Goal: Task Accomplishment & Management: Manage account settings

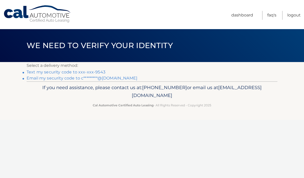
click at [102, 71] on link "Text my security code to xxx-xxx-9543" at bounding box center [66, 72] width 79 height 5
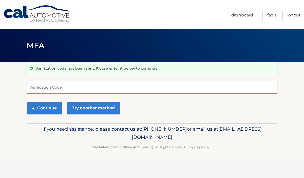
click at [76, 89] on input "Verification Code" at bounding box center [152, 87] width 251 height 13
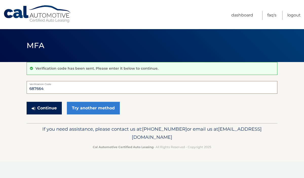
type input "687664"
click at [49, 107] on button "Continue" at bounding box center [44, 108] width 35 height 13
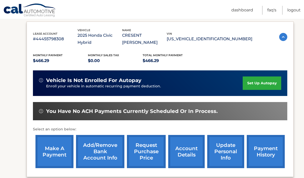
scroll to position [88, 0]
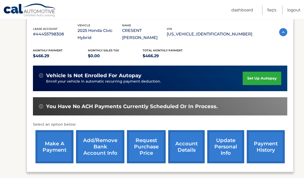
click at [265, 141] on link "payment history" at bounding box center [266, 146] width 38 height 33
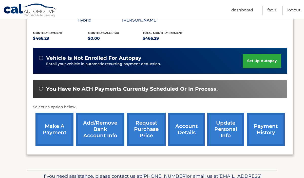
scroll to position [109, 0]
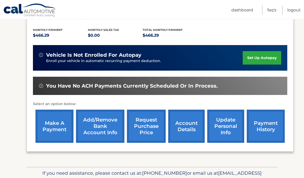
click at [56, 122] on link "make a payment" at bounding box center [55, 126] width 38 height 33
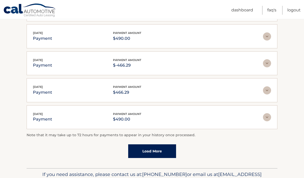
scroll to position [128, 0]
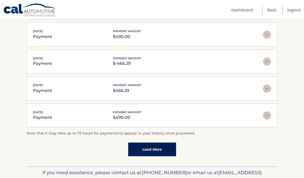
click at [160, 146] on link "Load More" at bounding box center [152, 150] width 48 height 14
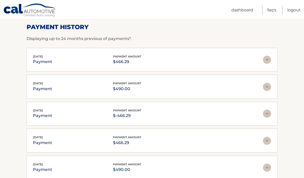
scroll to position [0, 0]
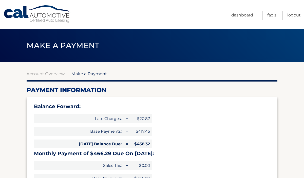
select select "Y2RiOGY4NDktOTFkNy00ODM0LWIwNGMtZTRlOTkzMTAyY2Y2"
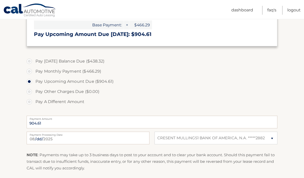
scroll to position [154, 0]
click at [51, 121] on input "904.61" at bounding box center [152, 122] width 251 height 13
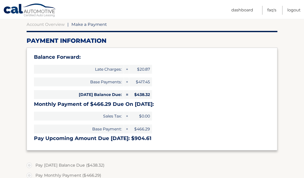
scroll to position [0, 0]
